Goal: Find specific page/section: Find specific page/section

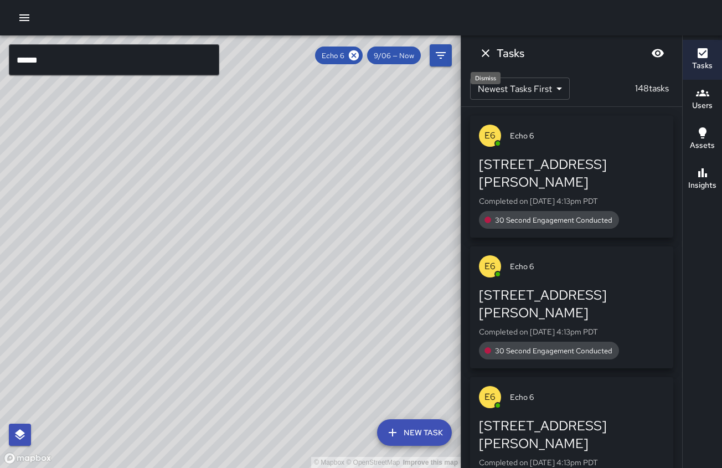
click at [487, 53] on icon "Dismiss" at bounding box center [485, 53] width 13 height 13
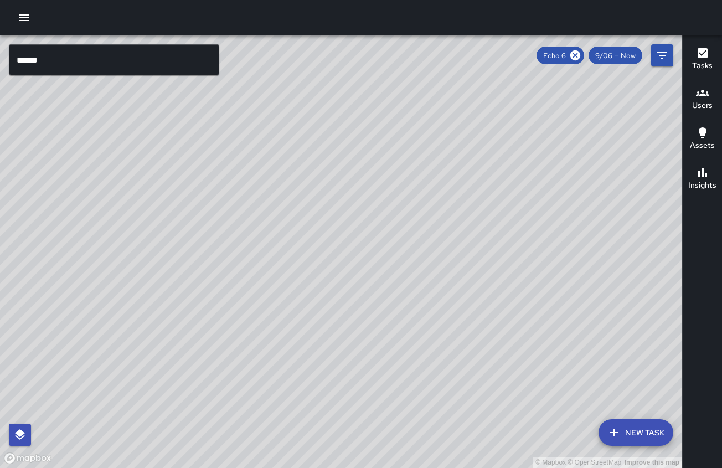
drag, startPoint x: 184, startPoint y: 176, endPoint x: 376, endPoint y: 519, distance: 393.1
click at [376, 468] on html "© Mapbox © OpenStreetMap Improve this map ****** ​ New Task Echo 6 9/06 — Now M…" at bounding box center [361, 234] width 722 height 468
drag, startPoint x: 374, startPoint y: 224, endPoint x: 275, endPoint y: 321, distance: 138.7
click at [275, 323] on div "© Mapbox © OpenStreetMap Improve this map" at bounding box center [341, 251] width 683 height 433
drag, startPoint x: 335, startPoint y: 278, endPoint x: 334, endPoint y: 4, distance: 273.1
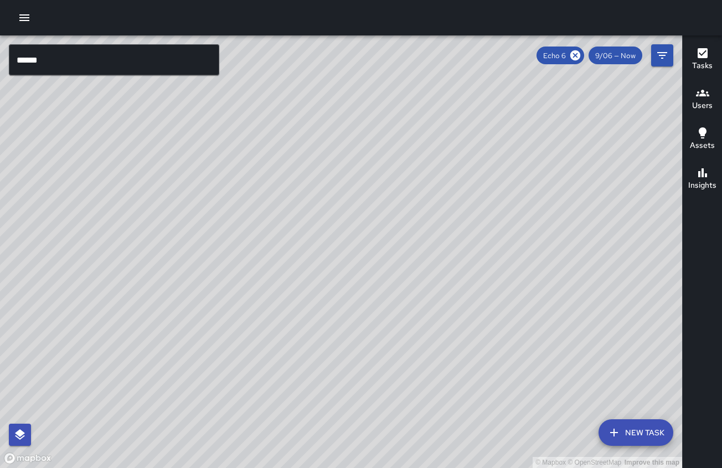
click at [334, 4] on div "© Mapbox © OpenStreetMap Improve this map ****** ​ New Task Echo 6 9/06 — Now M…" at bounding box center [361, 234] width 722 height 468
drag, startPoint x: 200, startPoint y: 250, endPoint x: 238, endPoint y: 391, distance: 145.8
click at [240, 397] on div "© Mapbox © OpenStreetMap Improve this map" at bounding box center [341, 251] width 683 height 433
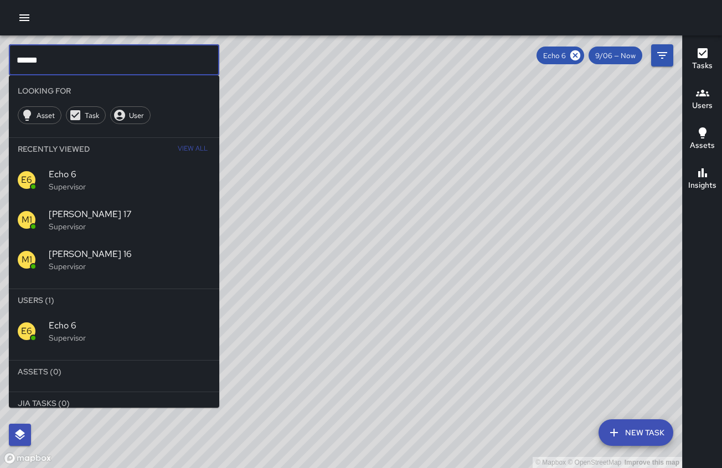
drag, startPoint x: 57, startPoint y: 68, endPoint x: 53, endPoint y: 61, distance: 7.4
click at [53, 63] on input "******" at bounding box center [114, 59] width 211 height 31
type input "*"
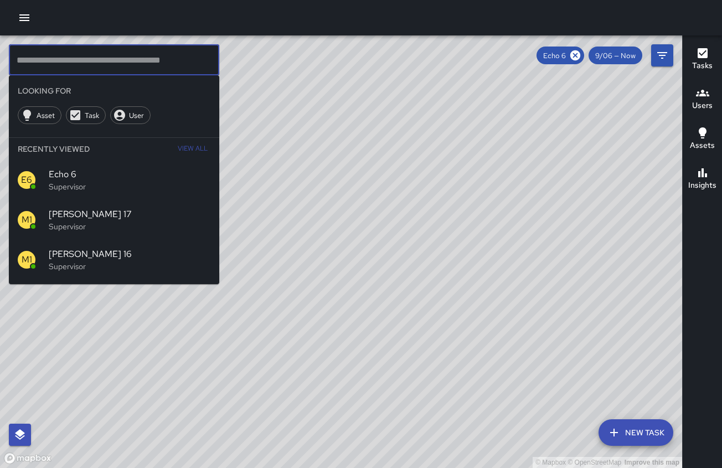
click at [411, 139] on div "© Mapbox © OpenStreetMap Improve this map" at bounding box center [341, 251] width 683 height 433
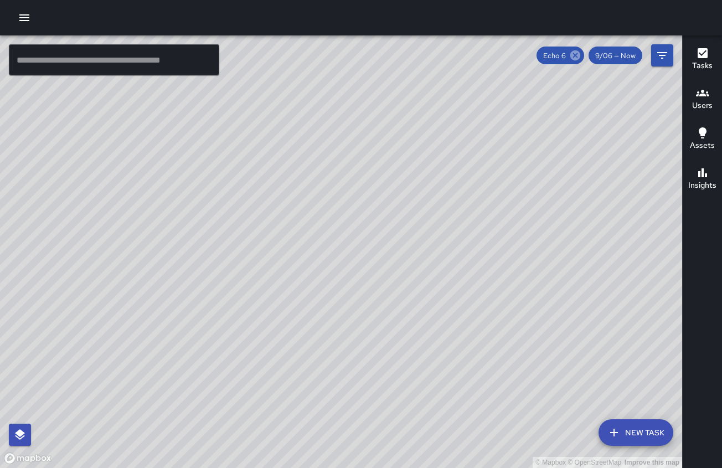
click at [577, 55] on icon at bounding box center [576, 55] width 12 height 12
drag, startPoint x: 280, startPoint y: 275, endPoint x: 317, endPoint y: 283, distance: 37.9
click at [319, 285] on div "© Mapbox © OpenStreetMap Improve this map" at bounding box center [341, 251] width 683 height 433
click at [362, 268] on div "© Mapbox © OpenStreetMap Improve this map [GEOGRAPHIC_DATA] [STREET_ADDRESS] Co…" at bounding box center [341, 251] width 683 height 433
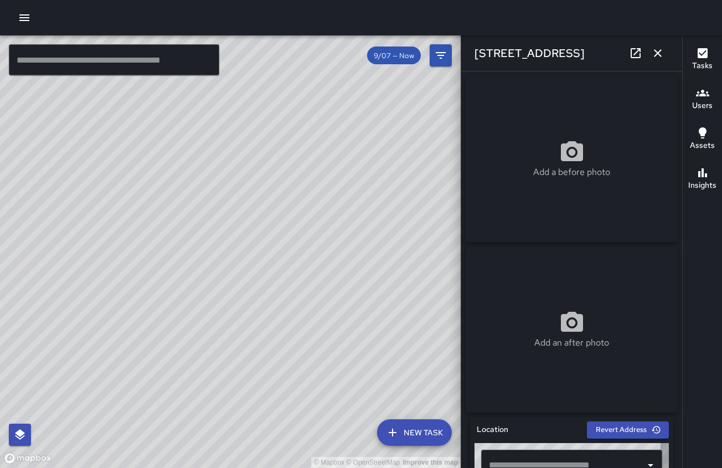
type input "**********"
drag, startPoint x: 82, startPoint y: 240, endPoint x: 146, endPoint y: 230, distance: 65.0
click at [154, 229] on div "© Mapbox © OpenStreetMap Improve this map" at bounding box center [230, 251] width 461 height 433
drag, startPoint x: 302, startPoint y: 273, endPoint x: 347, endPoint y: 25, distance: 251.2
click at [347, 25] on div "© Mapbox © OpenStreetMap Improve this map ​ New Task 9/07 — Now Map Layers Task…" at bounding box center [361, 234] width 722 height 468
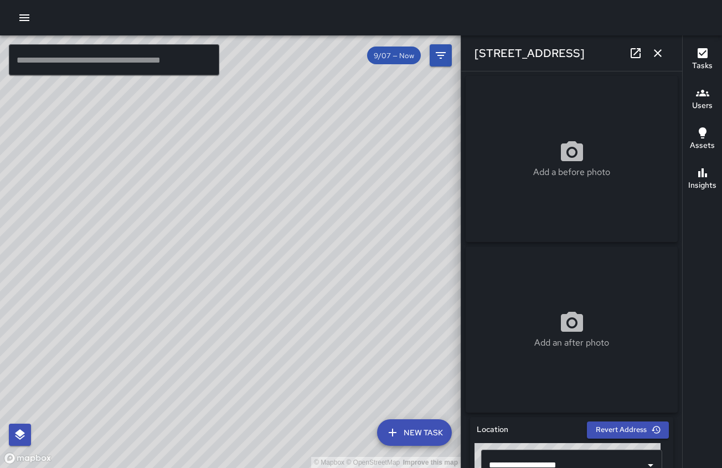
drag, startPoint x: 212, startPoint y: 331, endPoint x: 132, endPoint y: 470, distance: 159.8
click at [132, 468] on html "© Mapbox © OpenStreetMap Improve this map ​ New Task 9/07 — Now Map Layers Task…" at bounding box center [361, 234] width 722 height 468
drag, startPoint x: 245, startPoint y: 202, endPoint x: 204, endPoint y: 467, distance: 268.1
click at [204, 467] on div "© Mapbox © OpenStreetMap Improve this map" at bounding box center [230, 251] width 461 height 433
drag, startPoint x: 245, startPoint y: 317, endPoint x: -12, endPoint y: 519, distance: 327.2
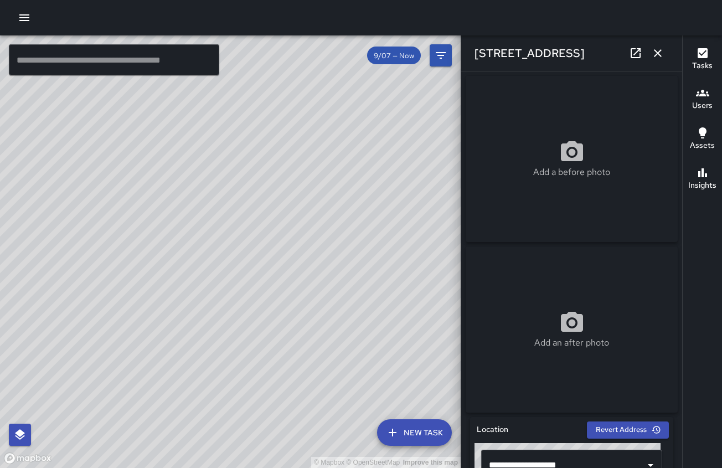
click at [0, 468] on html "© Mapbox © OpenStreetMap Improve this map ​ New Task 9/07 — Now Map Layers Task…" at bounding box center [361, 234] width 722 height 468
drag, startPoint x: 162, startPoint y: 382, endPoint x: 342, endPoint y: 395, distance: 180.5
click at [342, 395] on div "© Mapbox © OpenStreetMap Improve this map" at bounding box center [230, 251] width 461 height 433
click at [400, 58] on span "9/07 — Now" at bounding box center [394, 55] width 54 height 9
click at [385, 58] on span "9/07 — Now" at bounding box center [394, 55] width 54 height 9
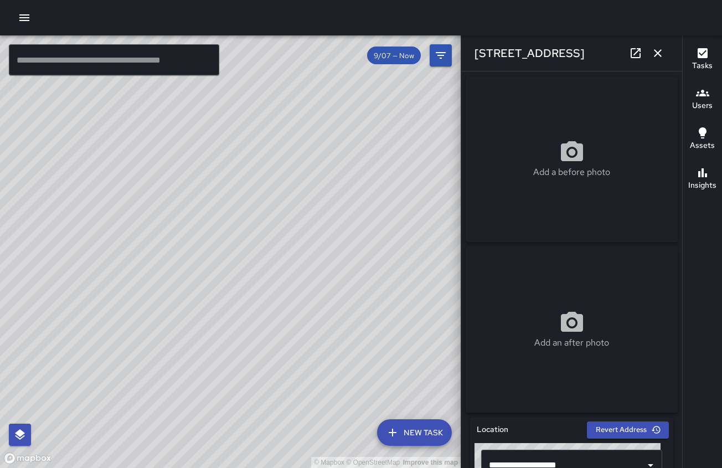
click at [84, 60] on input "text" at bounding box center [114, 59] width 211 height 31
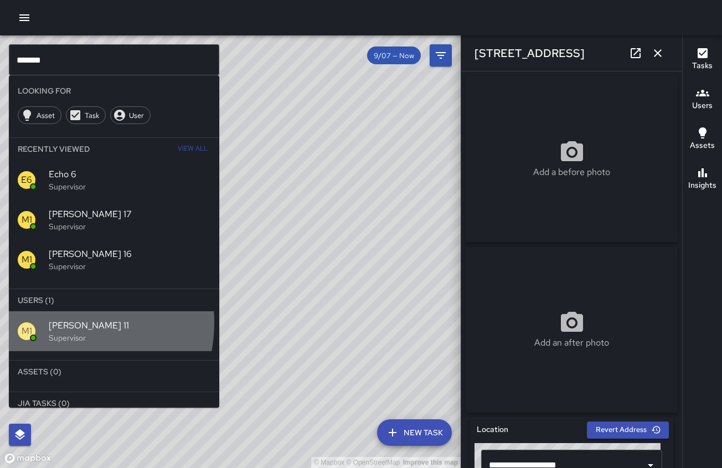
click at [61, 323] on span "[PERSON_NAME] 11" at bounding box center [130, 325] width 162 height 13
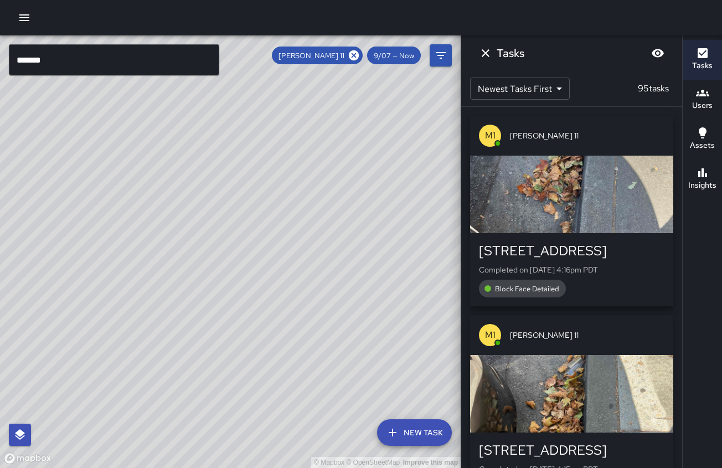
drag, startPoint x: 312, startPoint y: 282, endPoint x: 158, endPoint y: 367, distance: 175.8
click at [158, 367] on div "© Mapbox © OpenStreetMap Improve this map" at bounding box center [230, 251] width 461 height 433
click at [488, 59] on icon "Dismiss" at bounding box center [485, 53] width 13 height 13
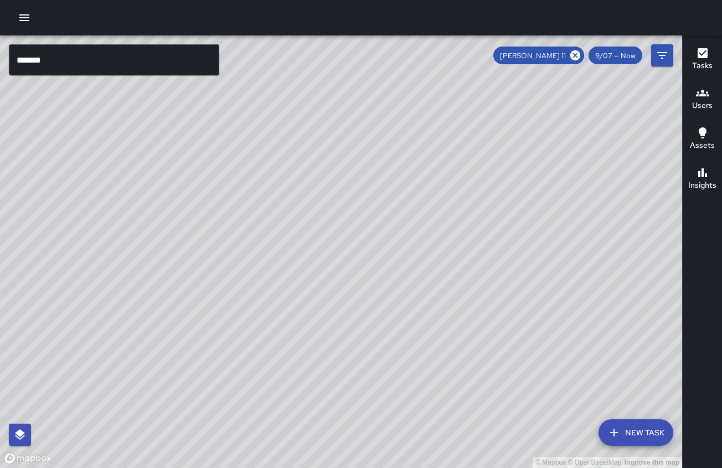
click at [388, 218] on div "© Mapbox © OpenStreetMap Improve this map" at bounding box center [341, 251] width 683 height 433
click at [193, 343] on div "© Mapbox © OpenStreetMap Improve this map" at bounding box center [341, 251] width 683 height 433
drag, startPoint x: 443, startPoint y: 352, endPoint x: 648, endPoint y: -23, distance: 427.4
click at [648, 0] on html "© Mapbox © OpenStreetMap Improve this map ******* ​ New Task [PERSON_NAME] 11 9…" at bounding box center [361, 234] width 722 height 468
drag, startPoint x: 305, startPoint y: 299, endPoint x: 48, endPoint y: 473, distance: 310.1
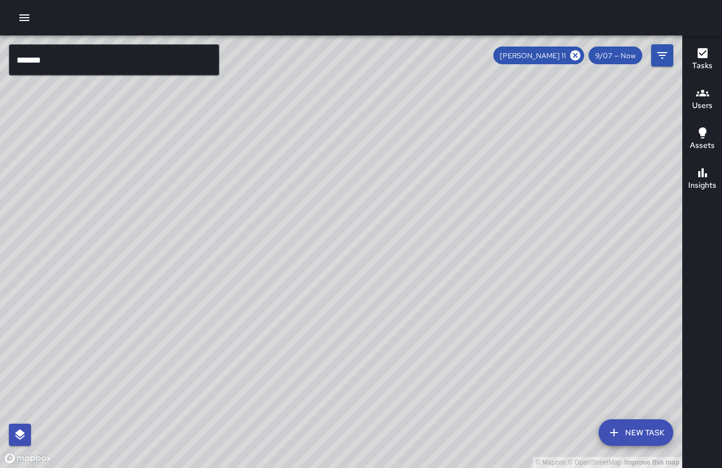
click at [48, 468] on html "© Mapbox © OpenStreetMap Improve this map ******* ​ New Task [PERSON_NAME] 11 9…" at bounding box center [361, 234] width 722 height 468
click at [578, 54] on icon at bounding box center [576, 55] width 12 height 12
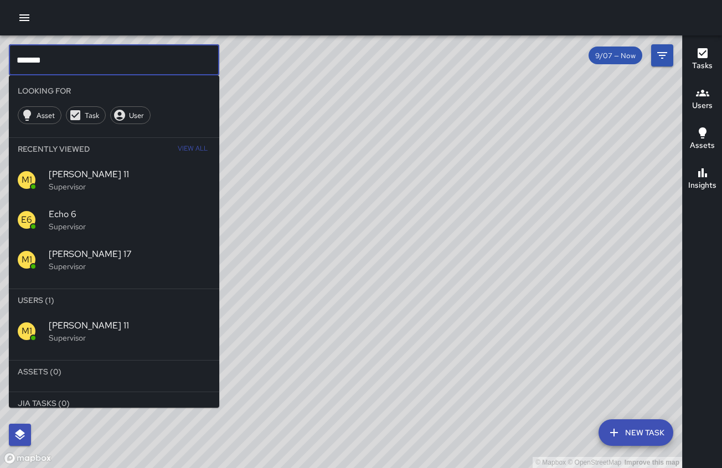
click at [70, 59] on input "*******" at bounding box center [114, 59] width 211 height 31
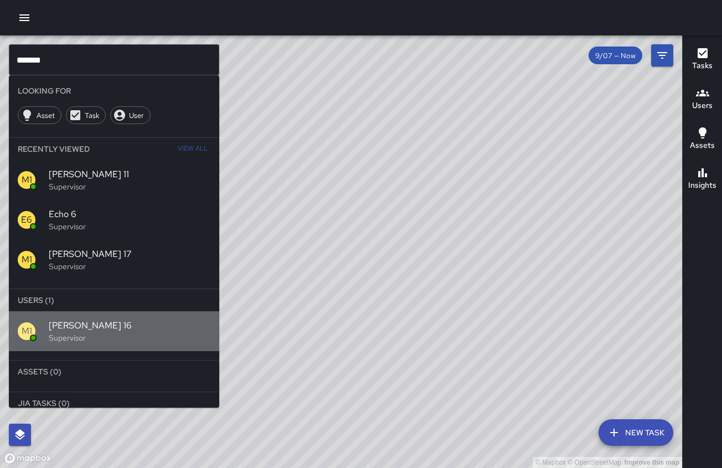
click at [119, 335] on p "Supervisor" at bounding box center [130, 337] width 162 height 11
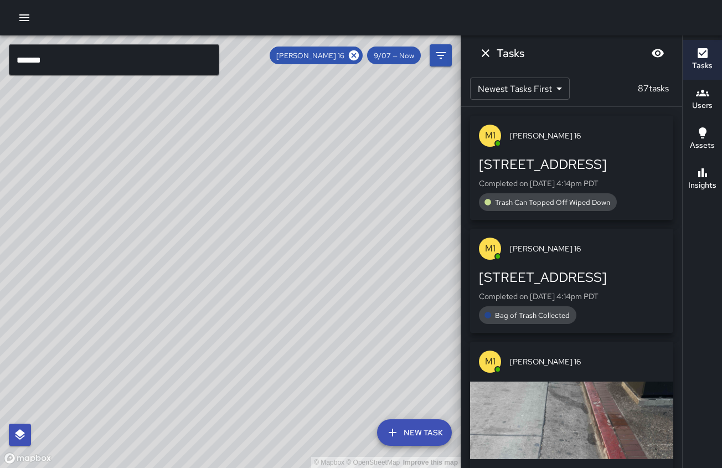
drag, startPoint x: 111, startPoint y: 403, endPoint x: 264, endPoint y: 49, distance: 385.3
click at [264, 49] on div "© Mapbox © OpenStreetMap Improve this map" at bounding box center [230, 251] width 461 height 433
drag, startPoint x: 399, startPoint y: 194, endPoint x: 84, endPoint y: 444, distance: 401.8
click at [84, 444] on div "© Mapbox © OpenStreetMap Improve this map" at bounding box center [230, 251] width 461 height 433
drag, startPoint x: 484, startPoint y: 56, endPoint x: 476, endPoint y: 60, distance: 8.5
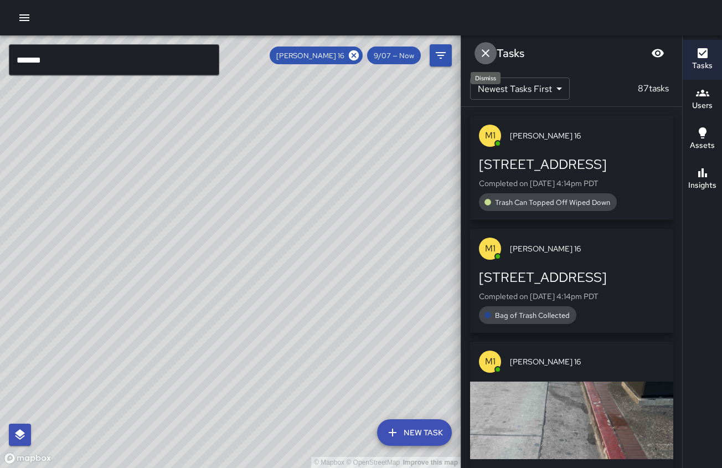
click at [484, 56] on icon "Dismiss" at bounding box center [485, 53] width 13 height 13
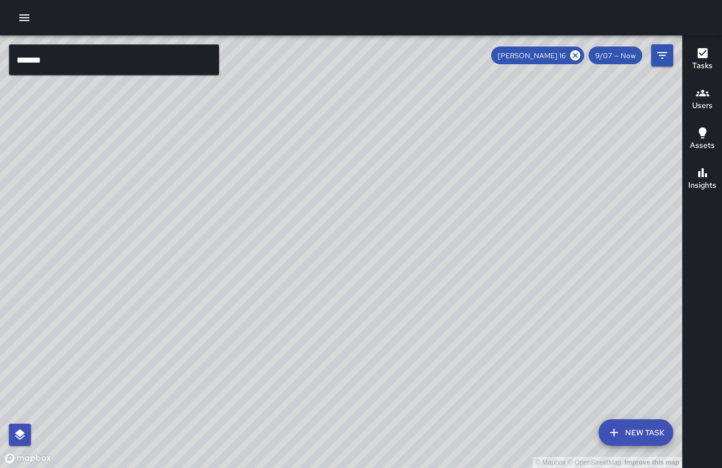
click at [625, 51] on span "9/07 — Now" at bounding box center [616, 55] width 54 height 9
click at [623, 55] on span "9/07 — Now" at bounding box center [616, 55] width 54 height 9
click at [623, 57] on span "9/07 — Now" at bounding box center [616, 55] width 54 height 9
click at [666, 57] on icon "Filters" at bounding box center [662, 55] width 13 height 13
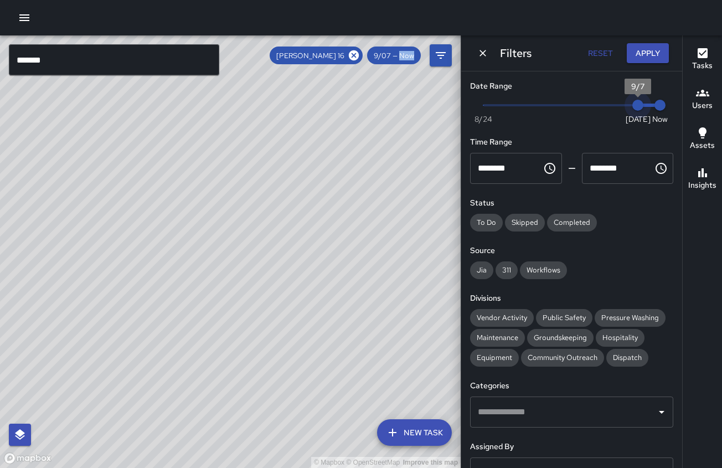
drag, startPoint x: 634, startPoint y: 111, endPoint x: 658, endPoint y: 112, distance: 24.4
click at [658, 112] on div "Now [DATE] [DATE] 4:19 pm" at bounding box center [571, 112] width 203 height 30
click at [481, 53] on icon "Dismiss" at bounding box center [483, 53] width 11 height 11
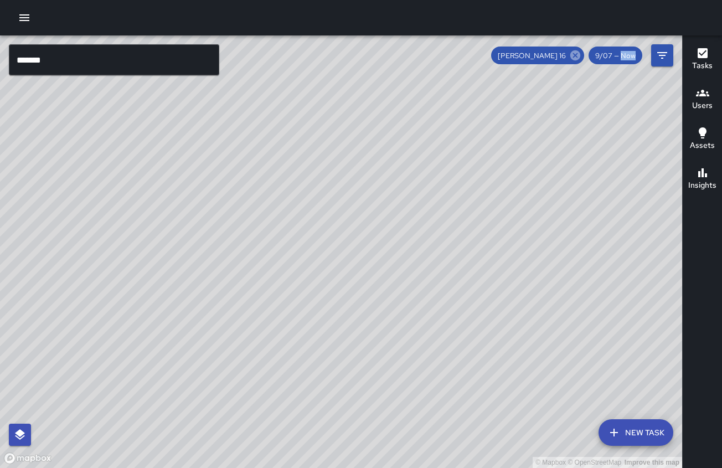
click at [575, 56] on icon at bounding box center [576, 55] width 10 height 10
click at [79, 57] on input "*******" at bounding box center [114, 59] width 211 height 31
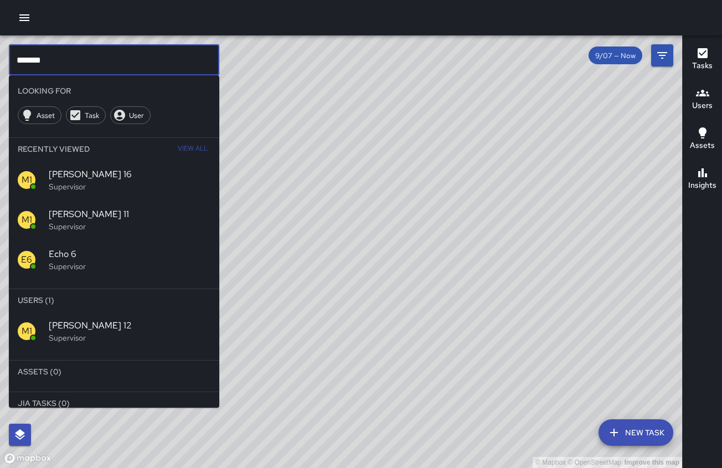
type input "*******"
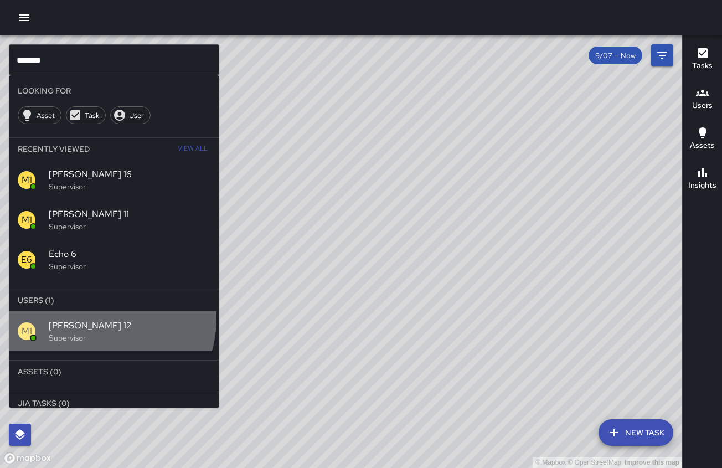
click at [98, 319] on span "[PERSON_NAME] 12" at bounding box center [130, 325] width 162 height 13
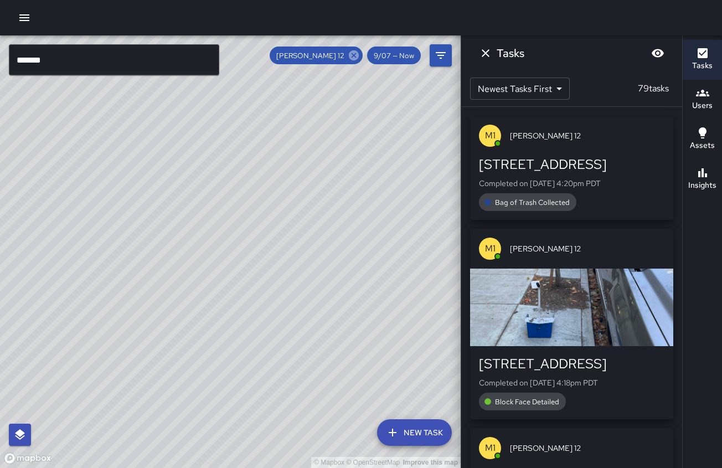
click at [356, 57] on icon at bounding box center [354, 55] width 10 height 10
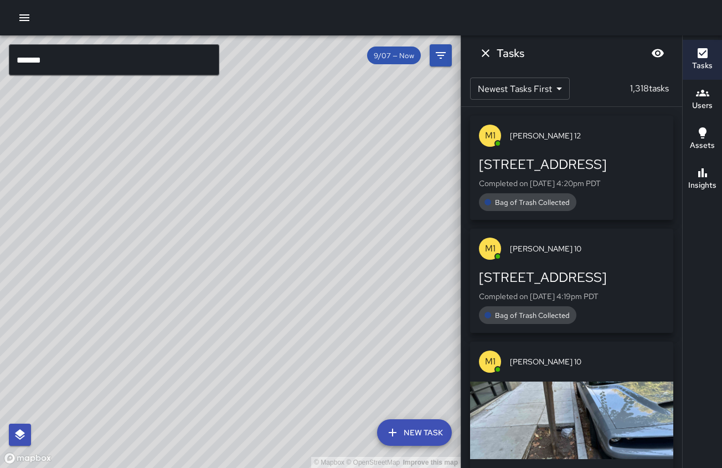
click at [409, 59] on span "9/07 — Now" at bounding box center [394, 55] width 54 height 9
click at [28, 11] on icon "button" at bounding box center [24, 17] width 13 height 13
